Goal: Task Accomplishment & Management: Use online tool/utility

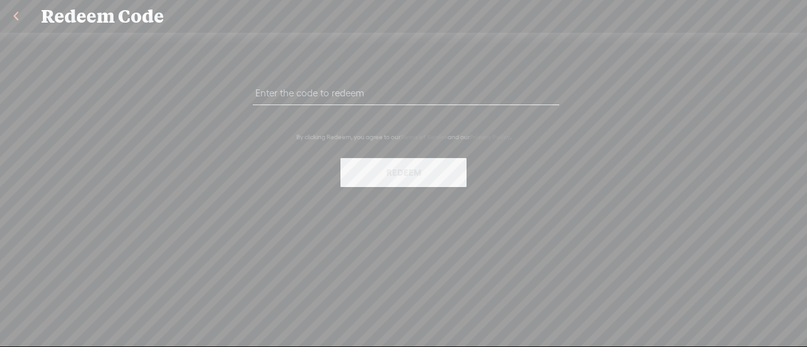
click at [15, 16] on link at bounding box center [16, 16] width 32 height 33
click at [402, 179] on button "Redeem" at bounding box center [403, 172] width 126 height 29
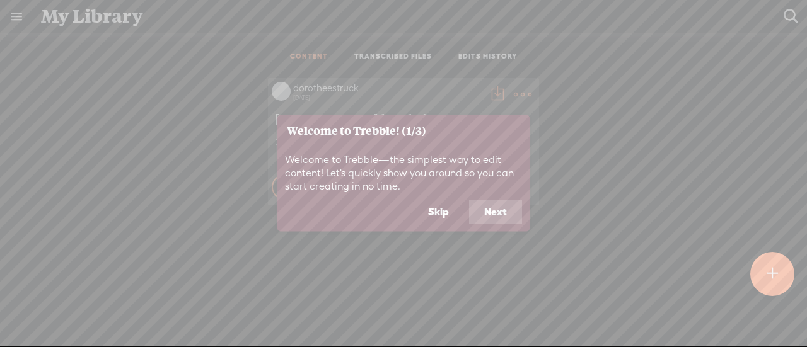
click at [490, 209] on button "Next" at bounding box center [495, 212] width 53 height 24
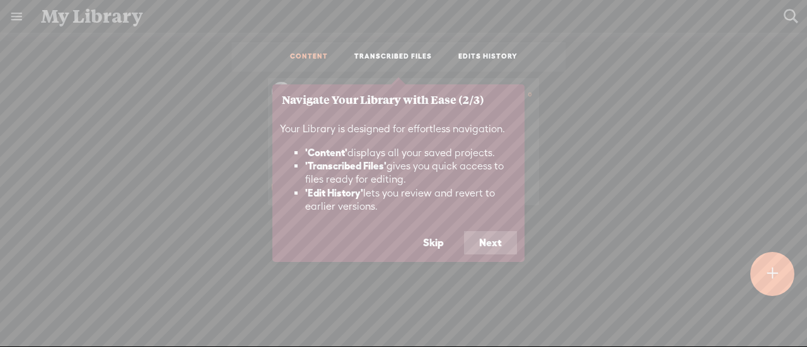
drag, startPoint x: 304, startPoint y: 1, endPoint x: 203, endPoint y: 187, distance: 211.6
click at [203, 187] on icon at bounding box center [403, 173] width 807 height 347
